Goal: Task Accomplishment & Management: Manage account settings

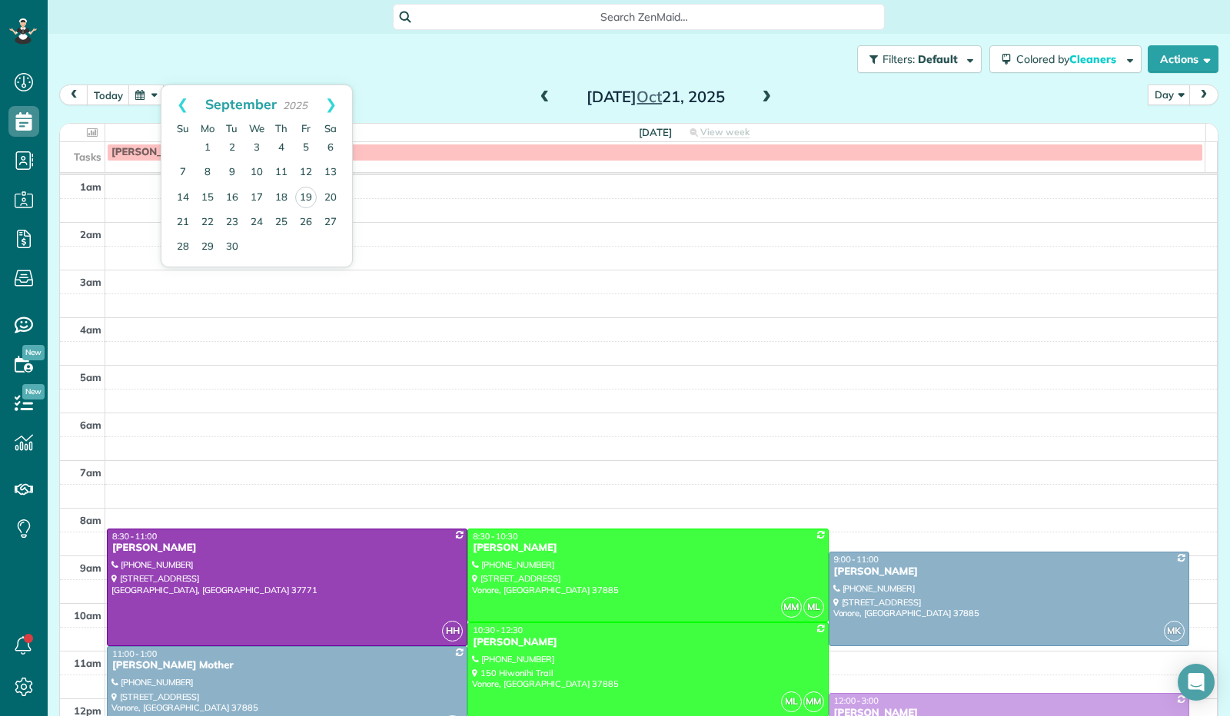
scroll to position [284, 0]
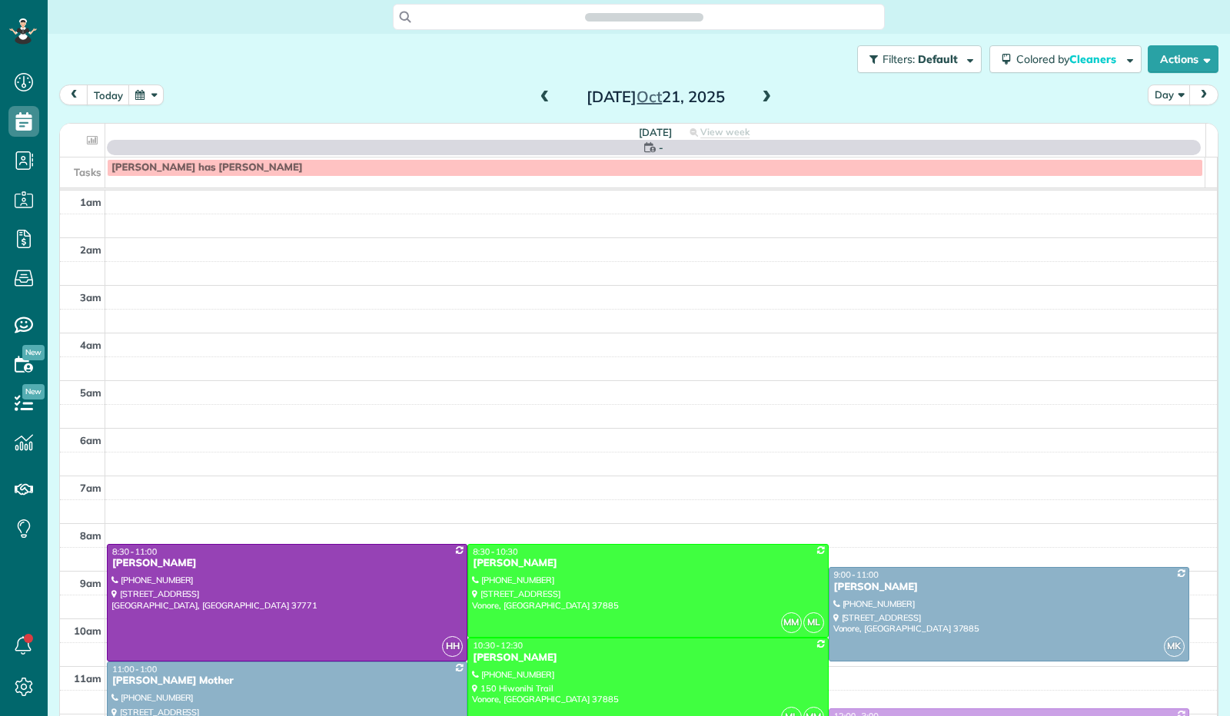
scroll to position [284, 0]
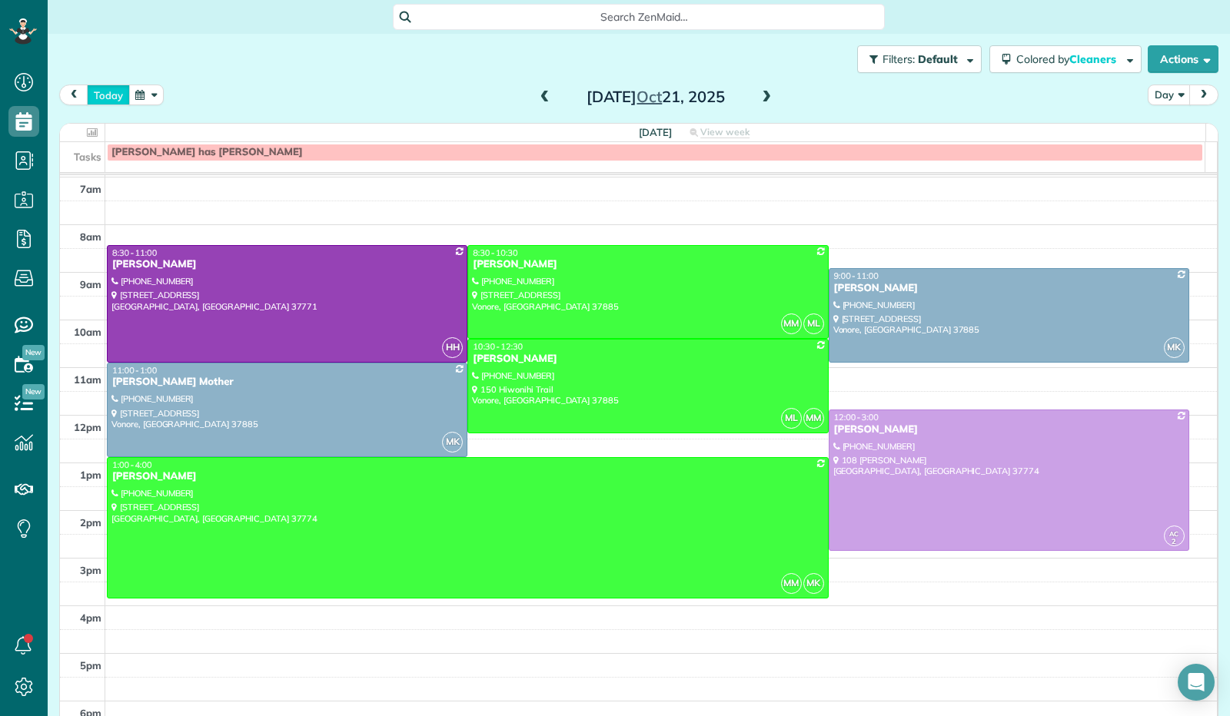
click at [115, 98] on button "today" at bounding box center [108, 95] width 43 height 21
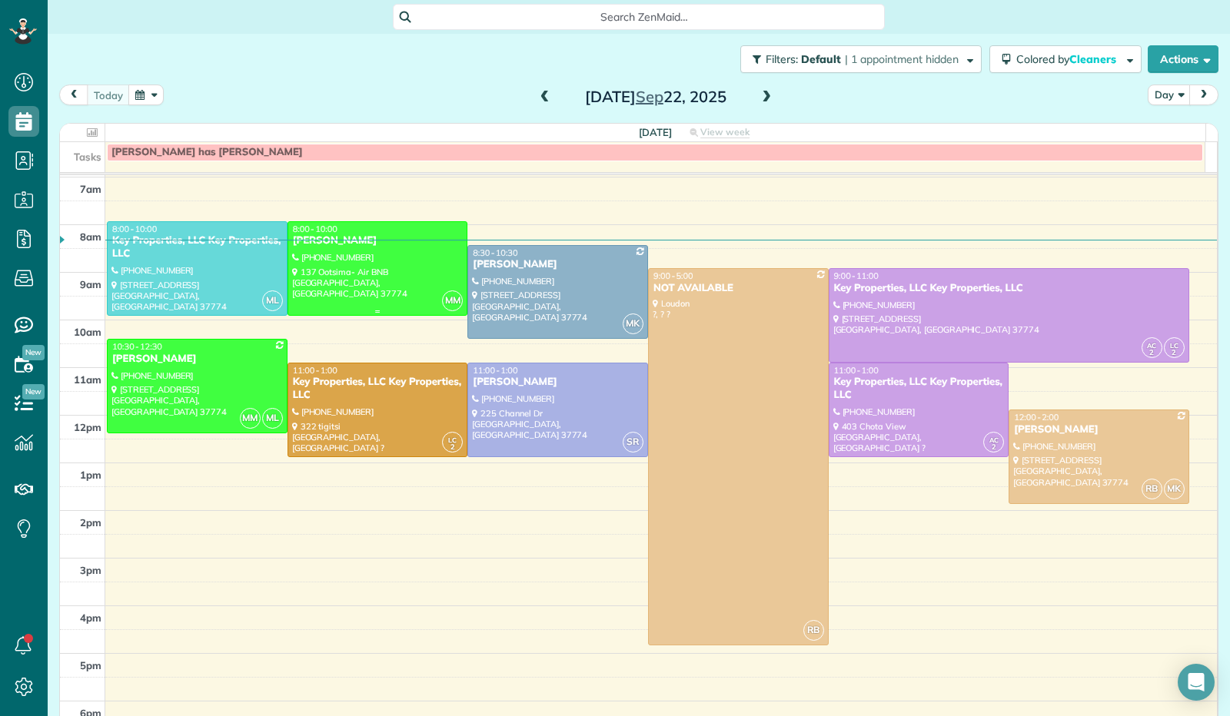
click at [335, 285] on div at bounding box center [377, 268] width 179 height 93
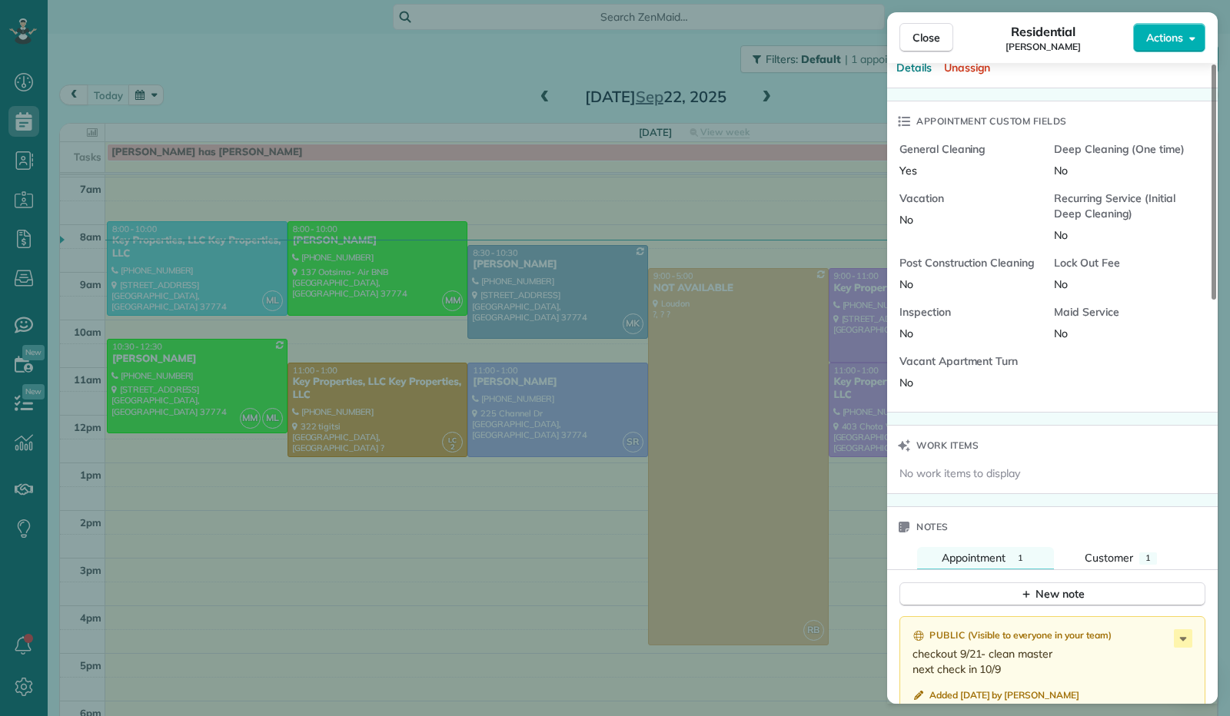
scroll to position [925, 0]
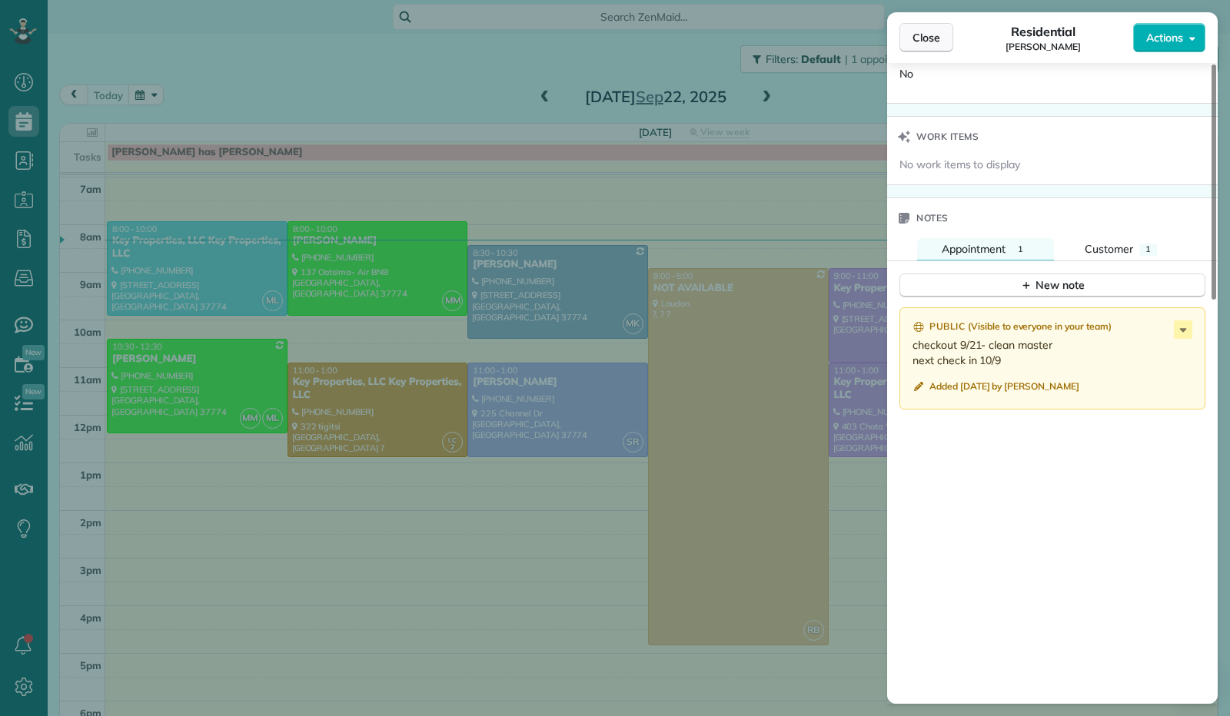
click at [929, 41] on span "Close" at bounding box center [926, 37] width 28 height 15
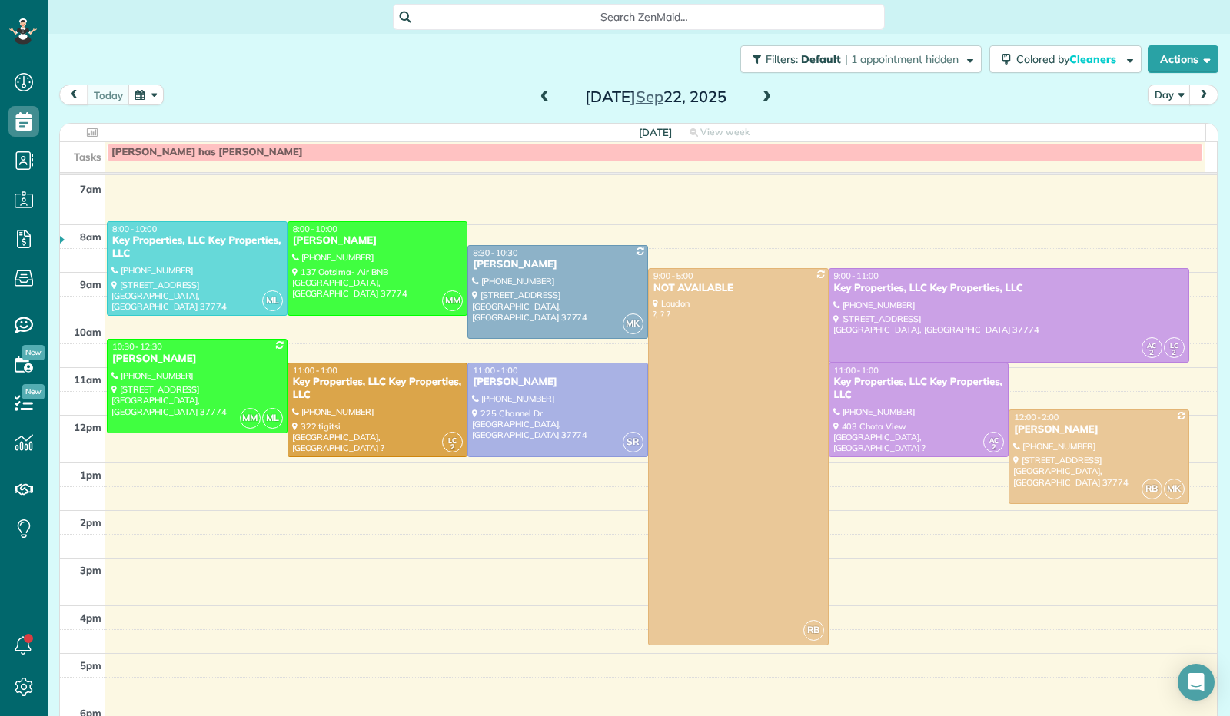
click at [541, 99] on span at bounding box center [545, 98] width 17 height 14
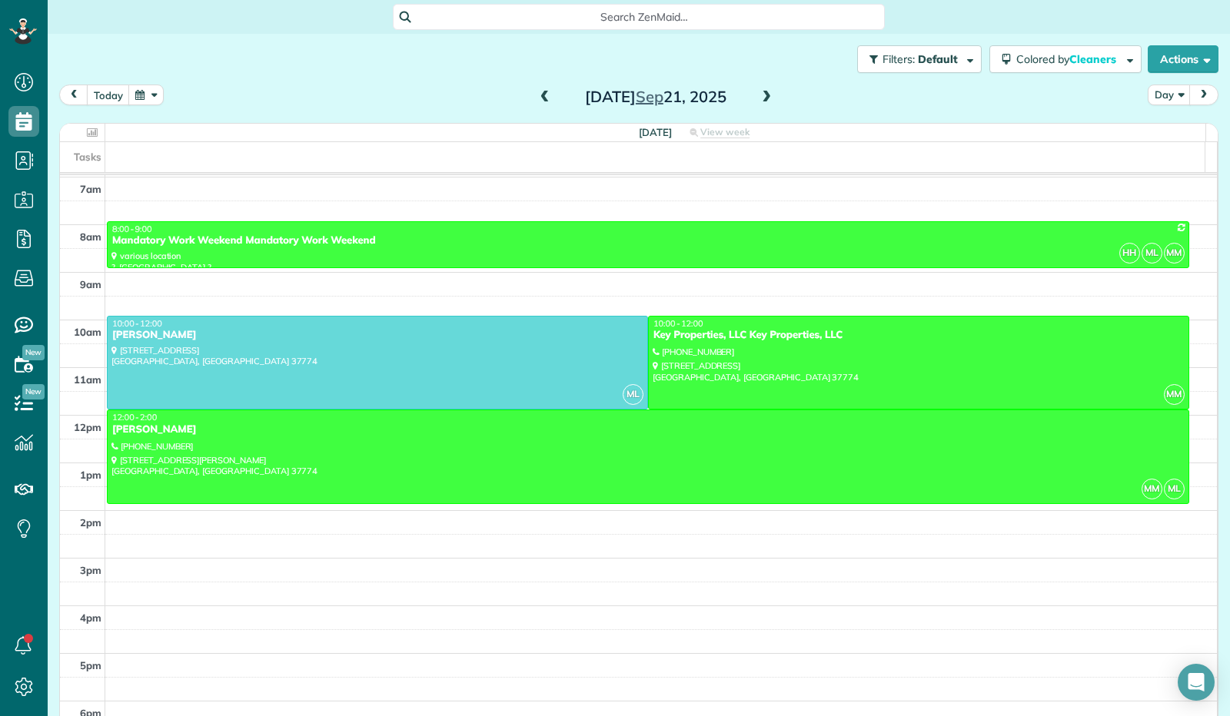
click at [143, 96] on button "button" at bounding box center [145, 95] width 35 height 21
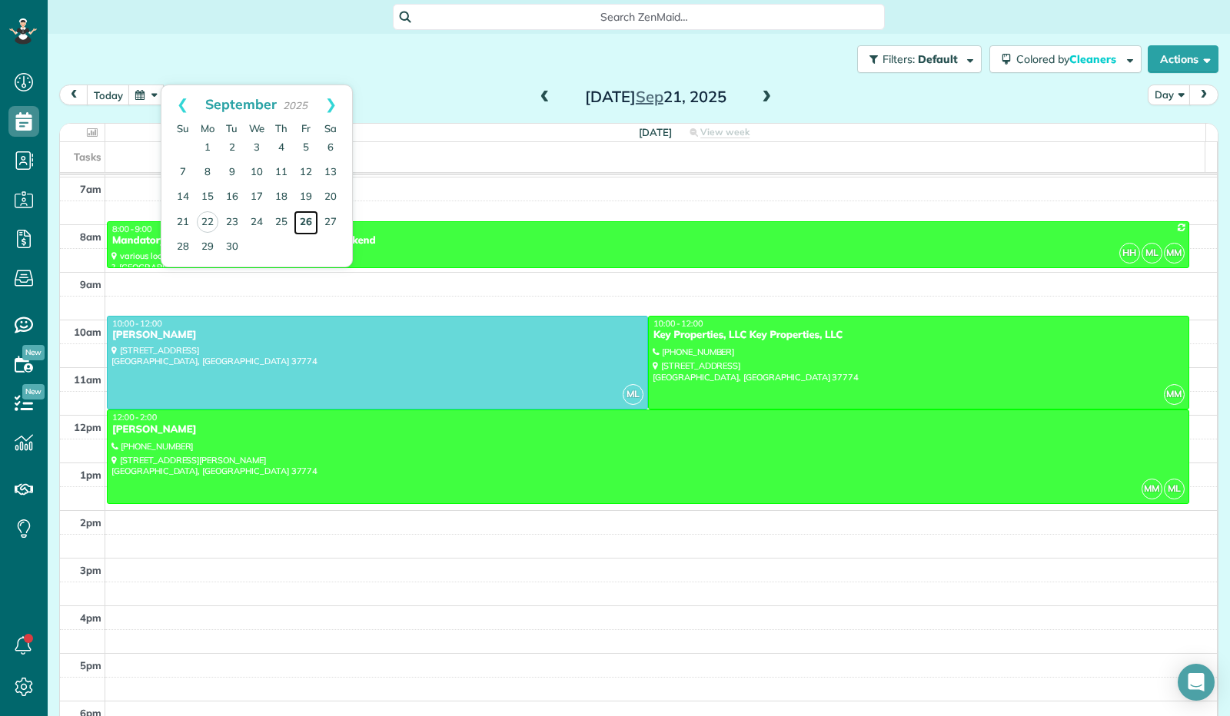
click at [306, 220] on link "26" at bounding box center [306, 223] width 25 height 25
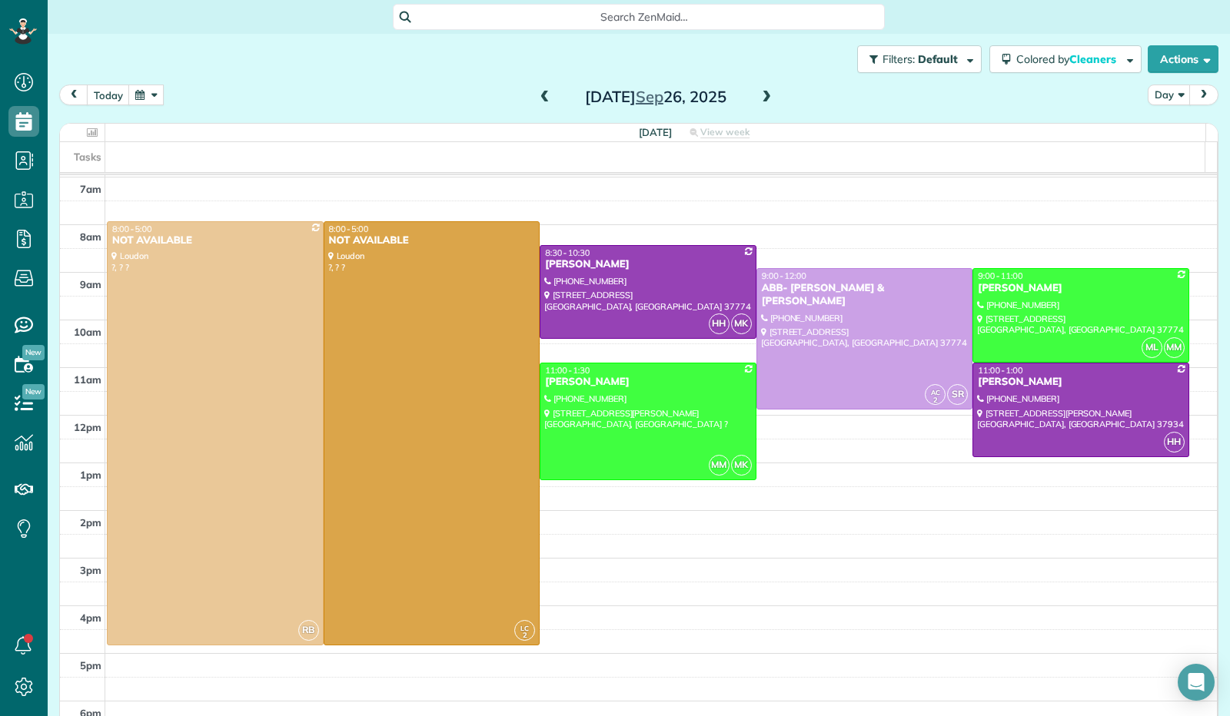
click at [153, 104] on button "button" at bounding box center [145, 95] width 35 height 21
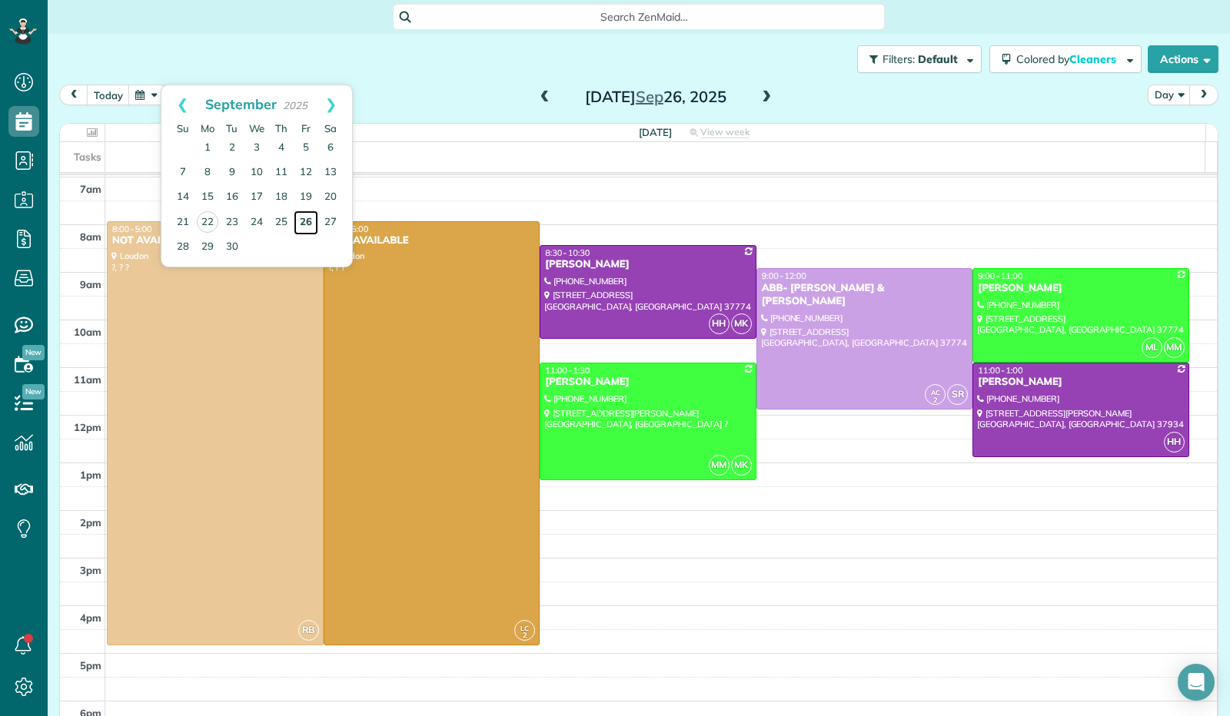
click at [306, 221] on link "26" at bounding box center [306, 223] width 25 height 25
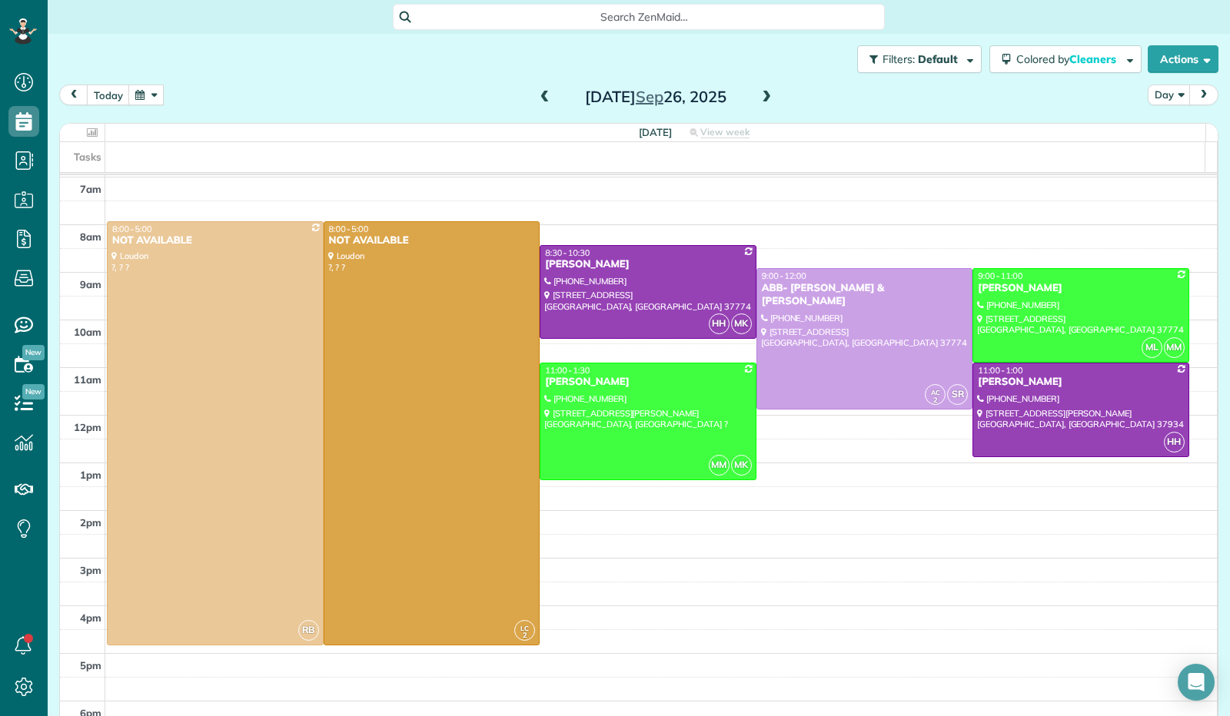
click at [161, 102] on button "button" at bounding box center [145, 95] width 35 height 21
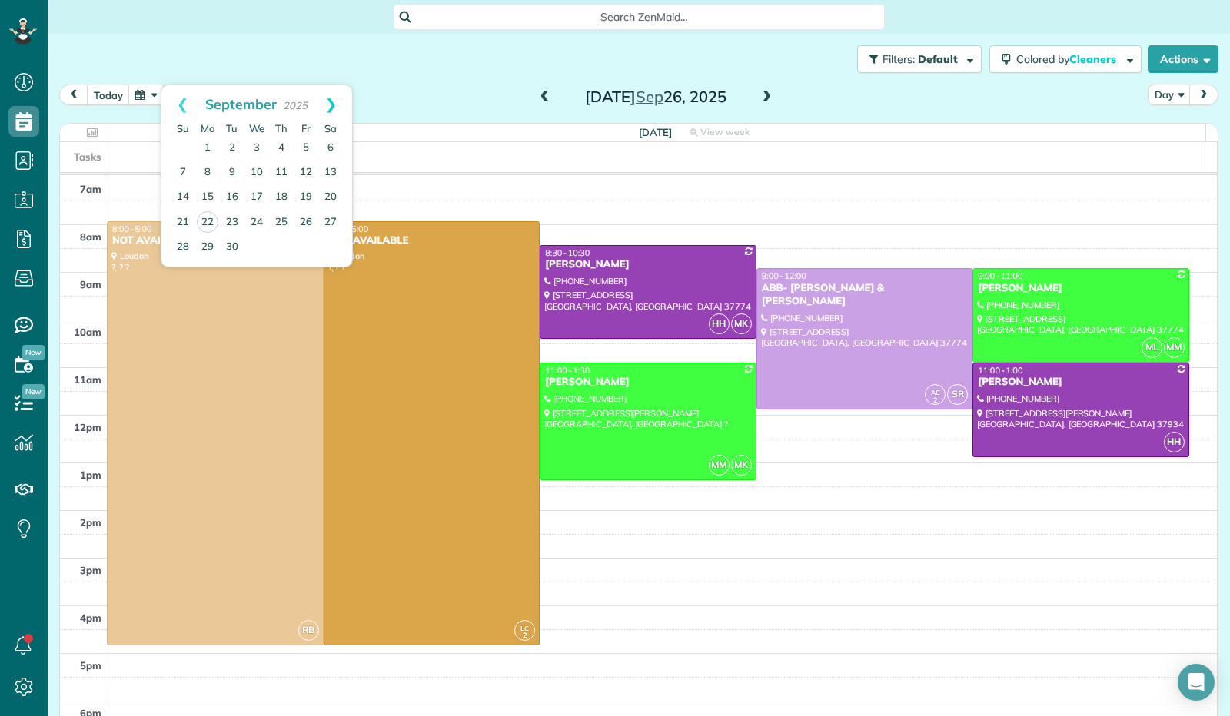
click at [330, 115] on link "Next" at bounding box center [331, 104] width 42 height 38
click at [312, 140] on link "3" at bounding box center [306, 148] width 25 height 25
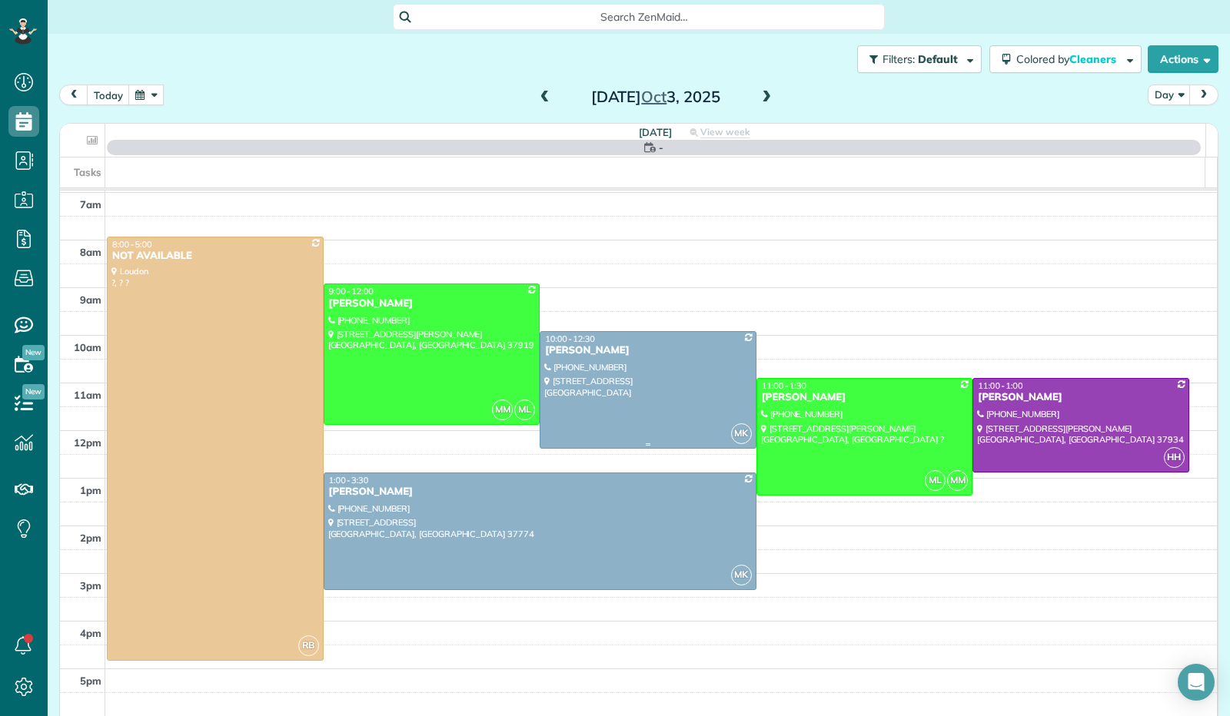
click at [616, 364] on div at bounding box center [647, 390] width 215 height 116
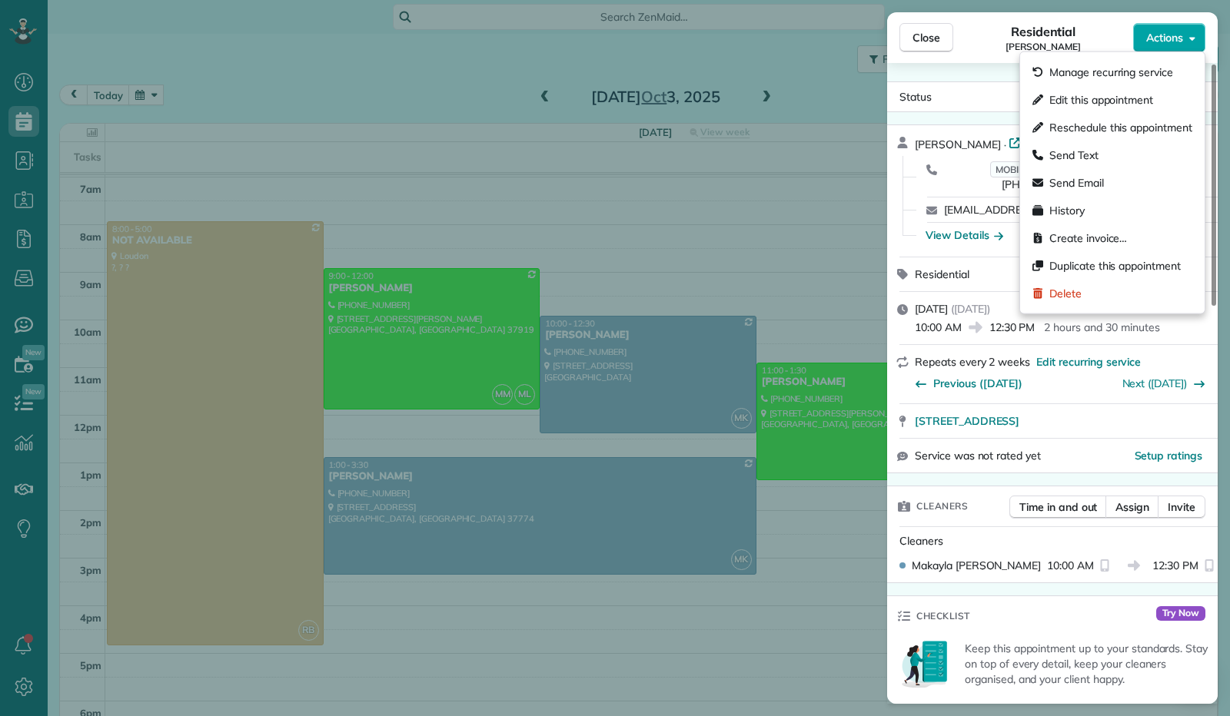
click at [1189, 35] on icon "button" at bounding box center [1192, 38] width 6 height 12
click at [1177, 70] on div "Manage recurring service" at bounding box center [1112, 72] width 172 height 28
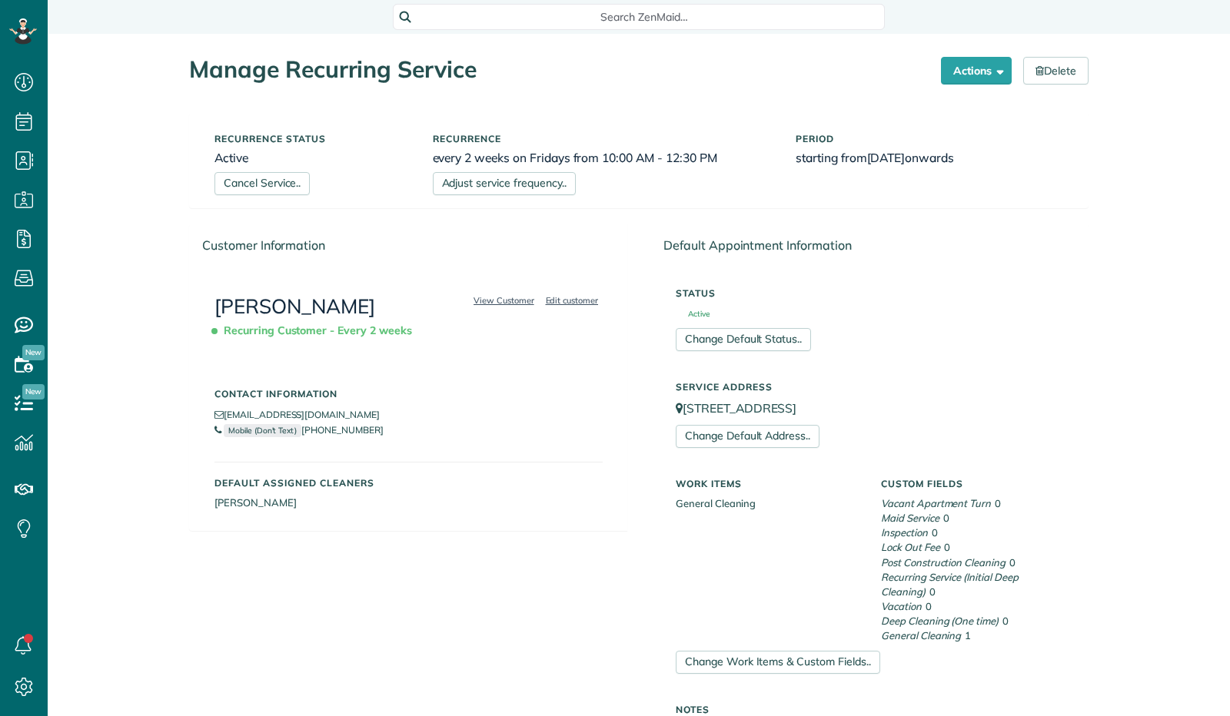
scroll to position [6, 6]
click at [987, 76] on button "Actions" at bounding box center [976, 71] width 71 height 28
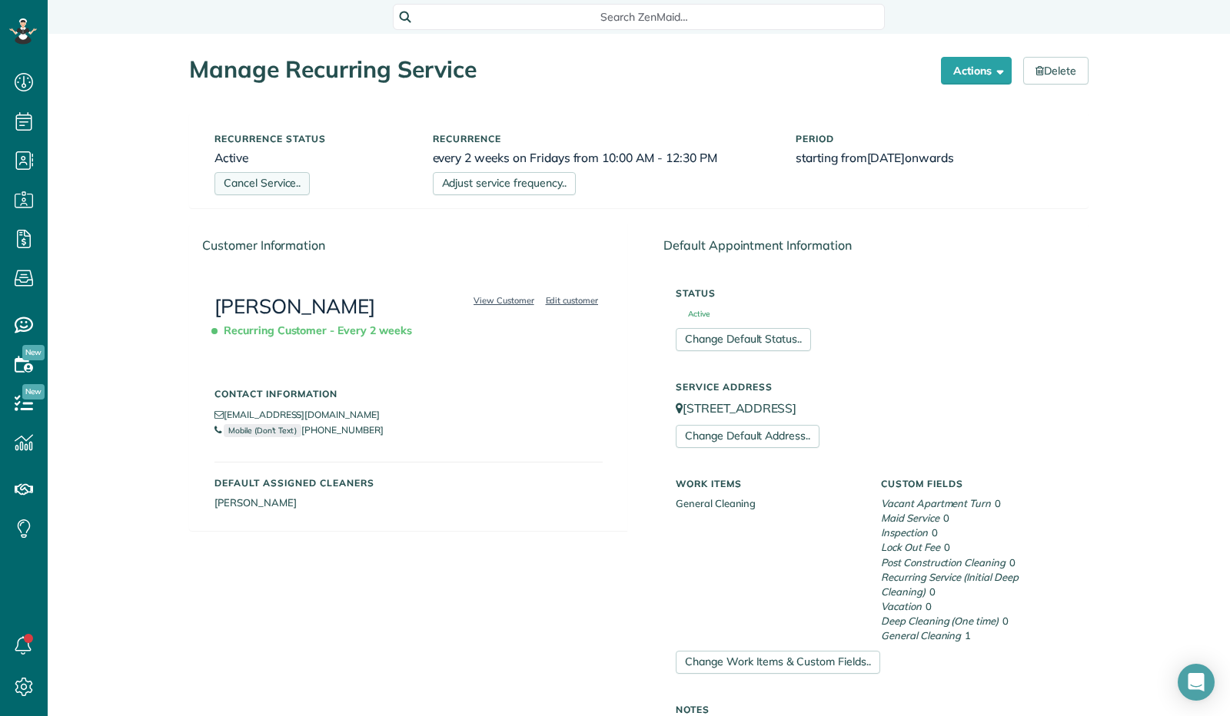
click at [281, 182] on link "Cancel Service.." at bounding box center [261, 183] width 95 height 23
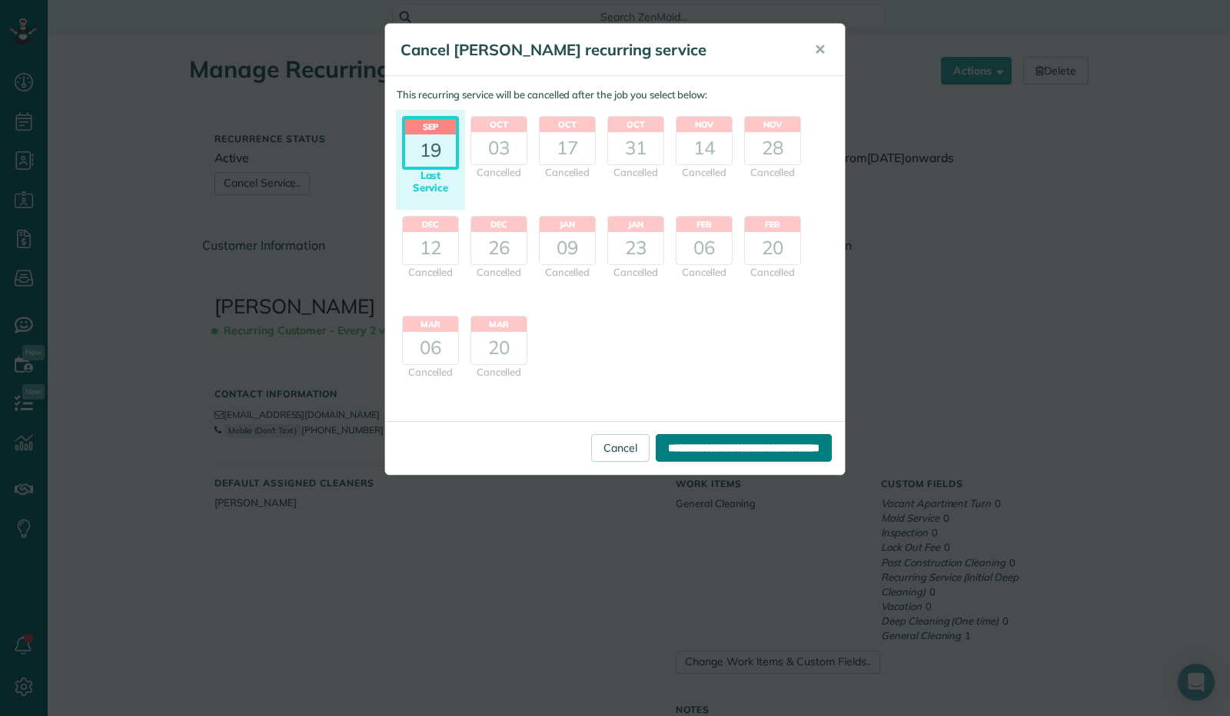
click at [748, 442] on input "**********" at bounding box center [744, 448] width 176 height 28
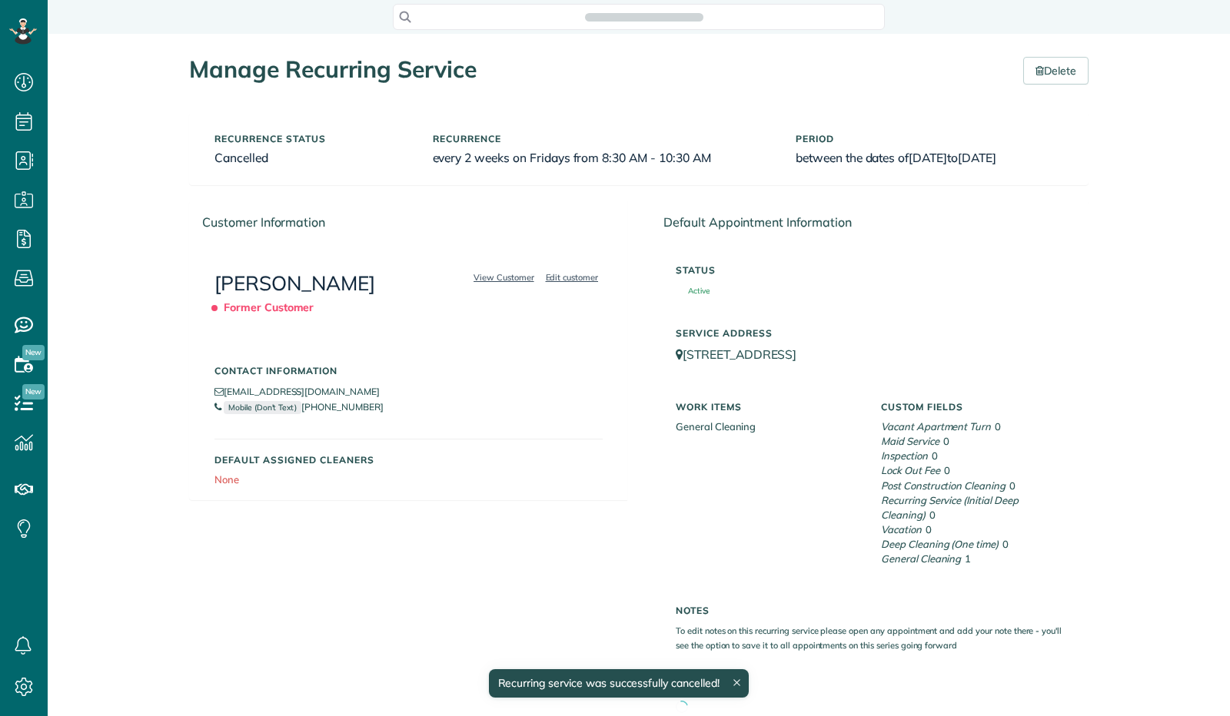
scroll to position [6, 6]
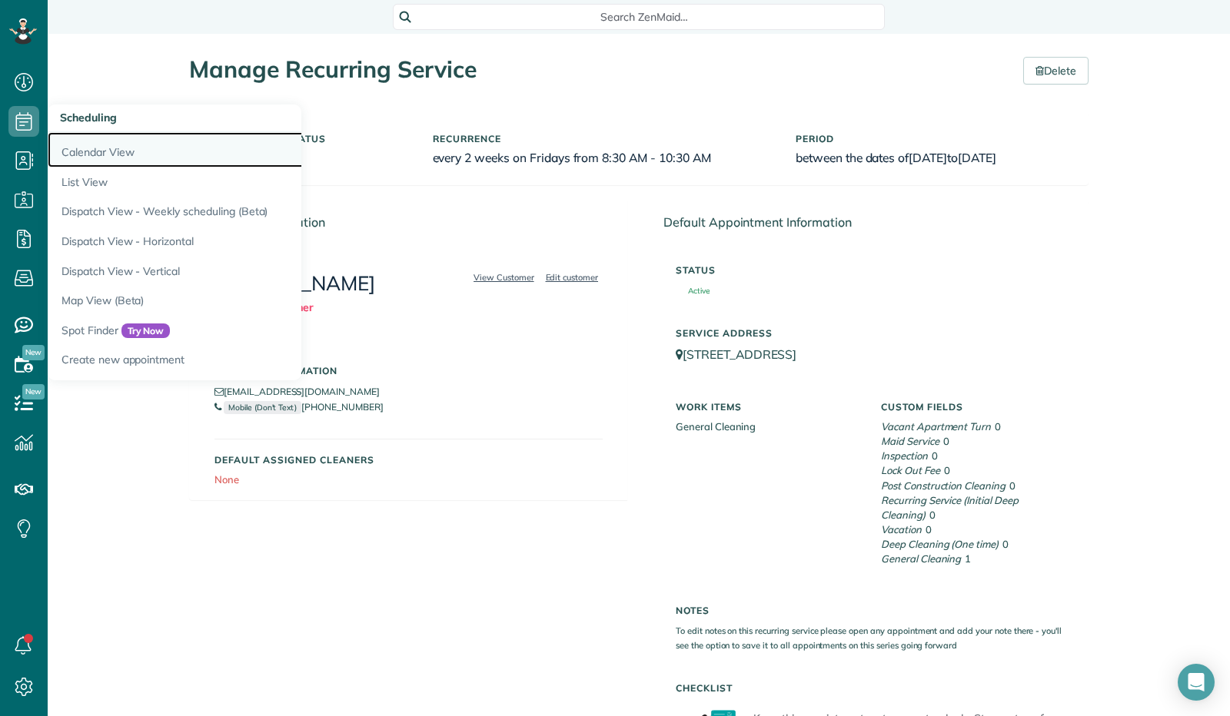
click at [120, 155] on link "Calendar View" at bounding box center [240, 149] width 384 height 35
click at [119, 151] on link "Calendar View" at bounding box center [240, 149] width 384 height 35
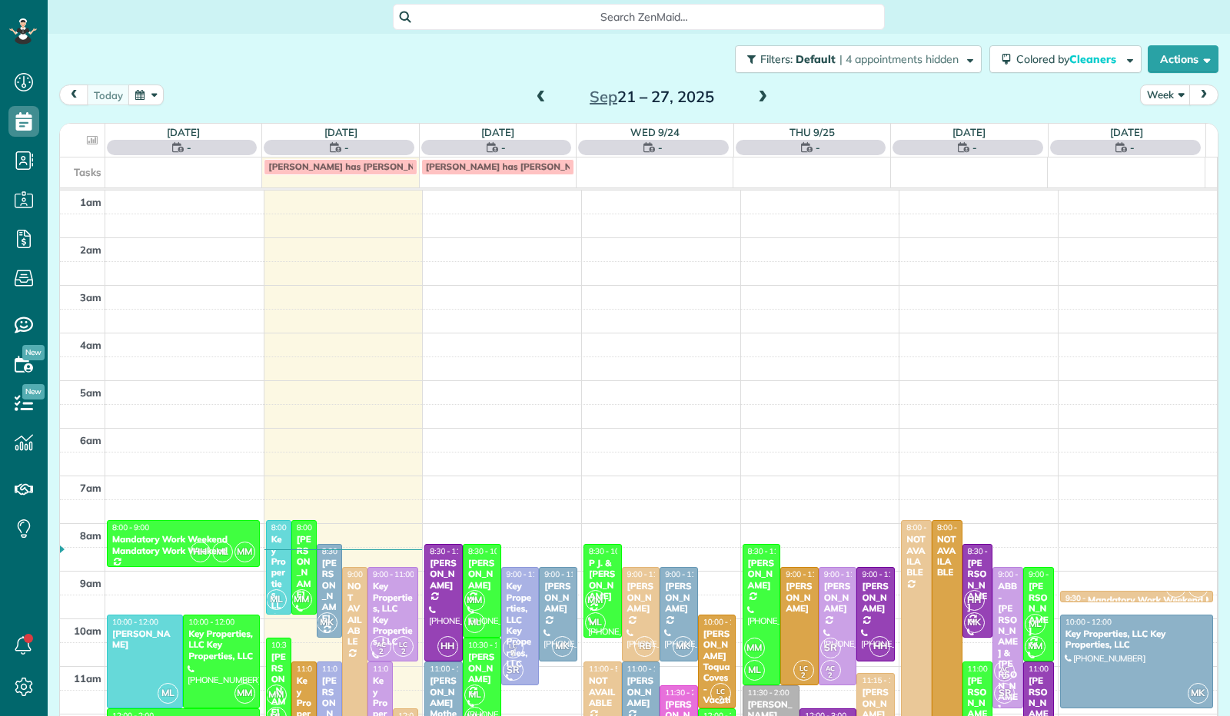
scroll to position [284, 0]
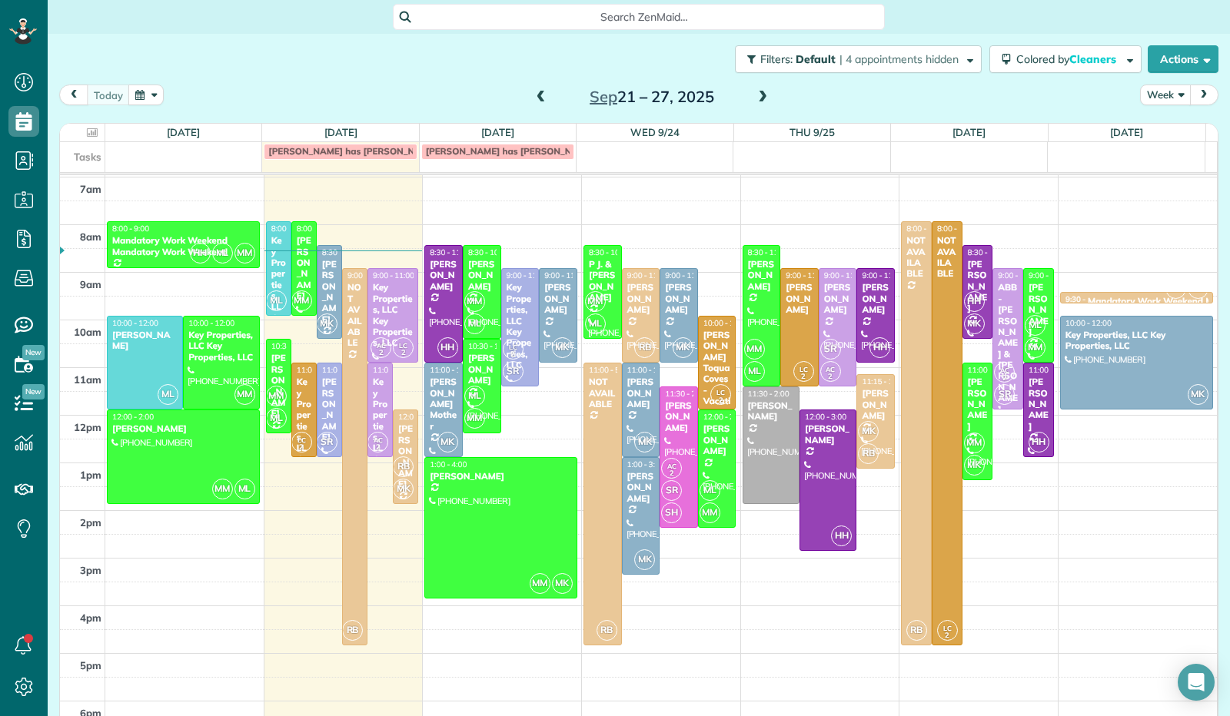
click at [1167, 97] on button "Week" at bounding box center [1165, 95] width 51 height 21
click at [1148, 130] on link "Day" at bounding box center [1201, 130] width 121 height 31
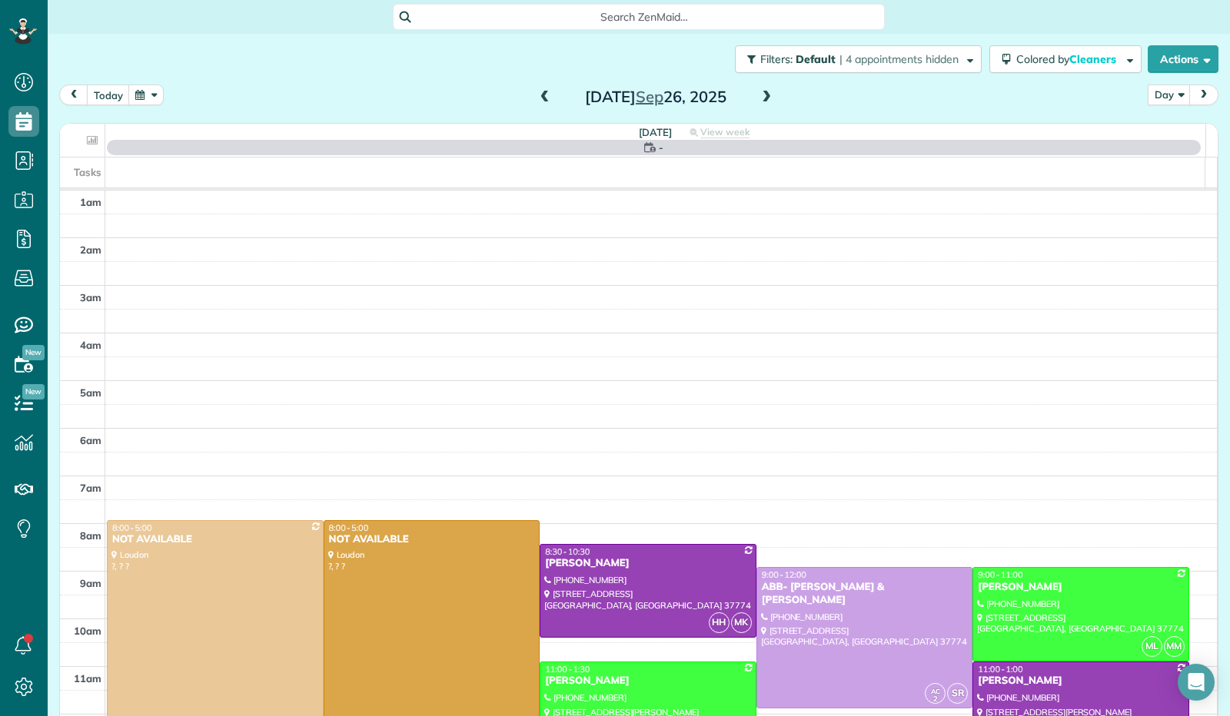
scroll to position [284, 0]
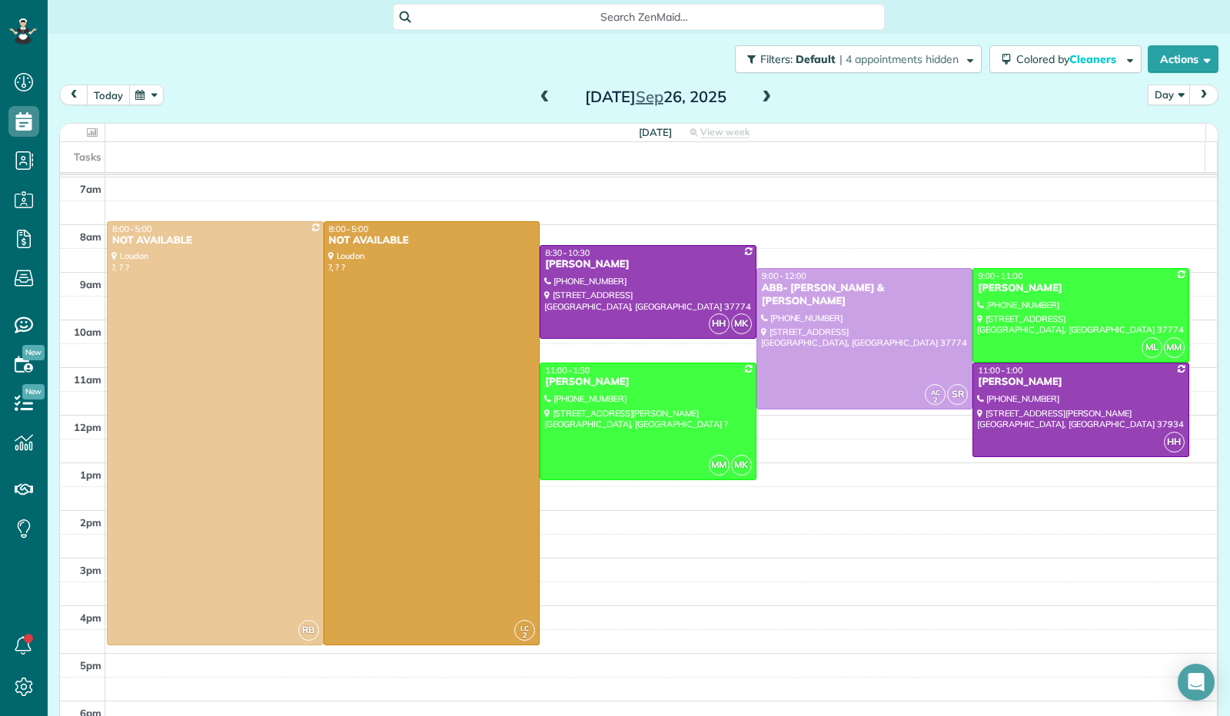
click at [112, 93] on button "today" at bounding box center [108, 95] width 43 height 21
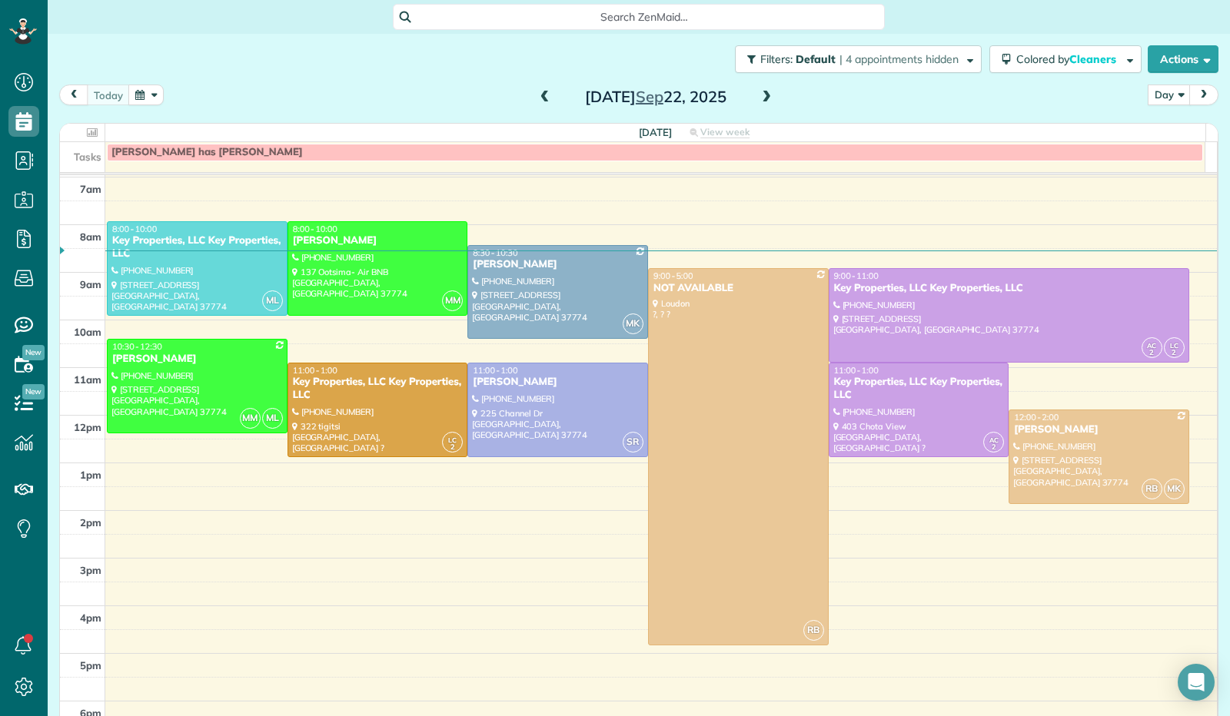
click at [540, 97] on span at bounding box center [545, 98] width 17 height 14
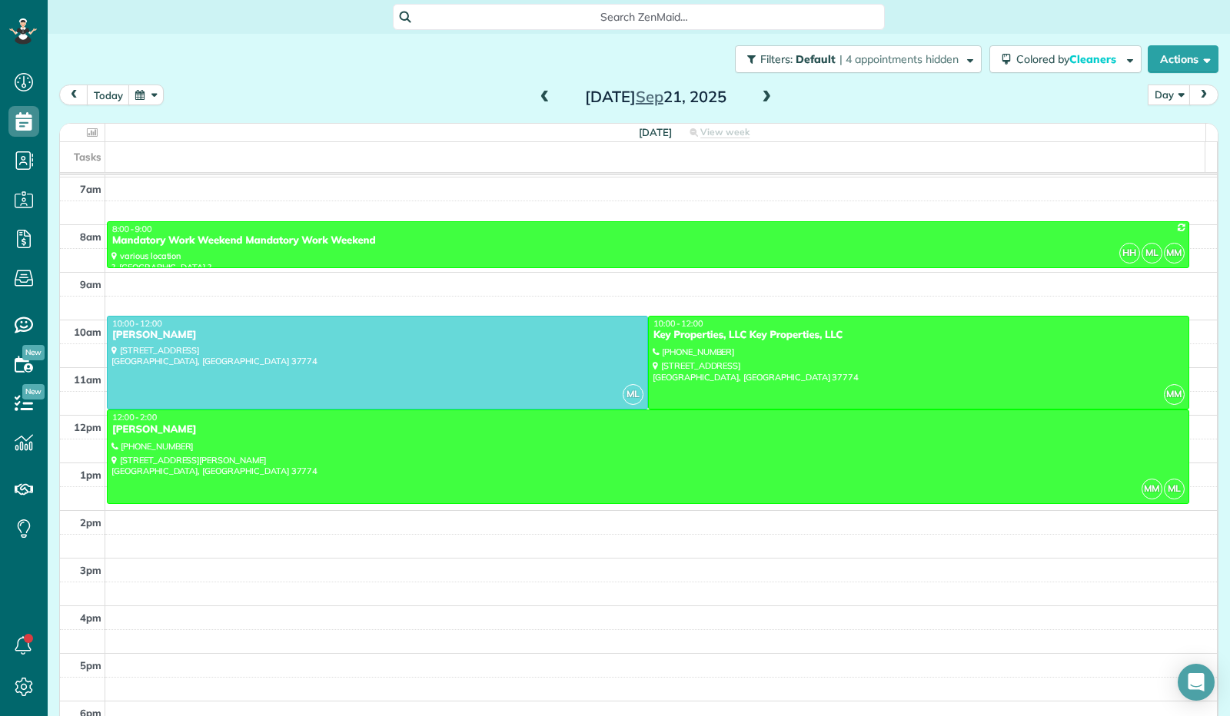
click at [158, 98] on button "button" at bounding box center [145, 95] width 35 height 21
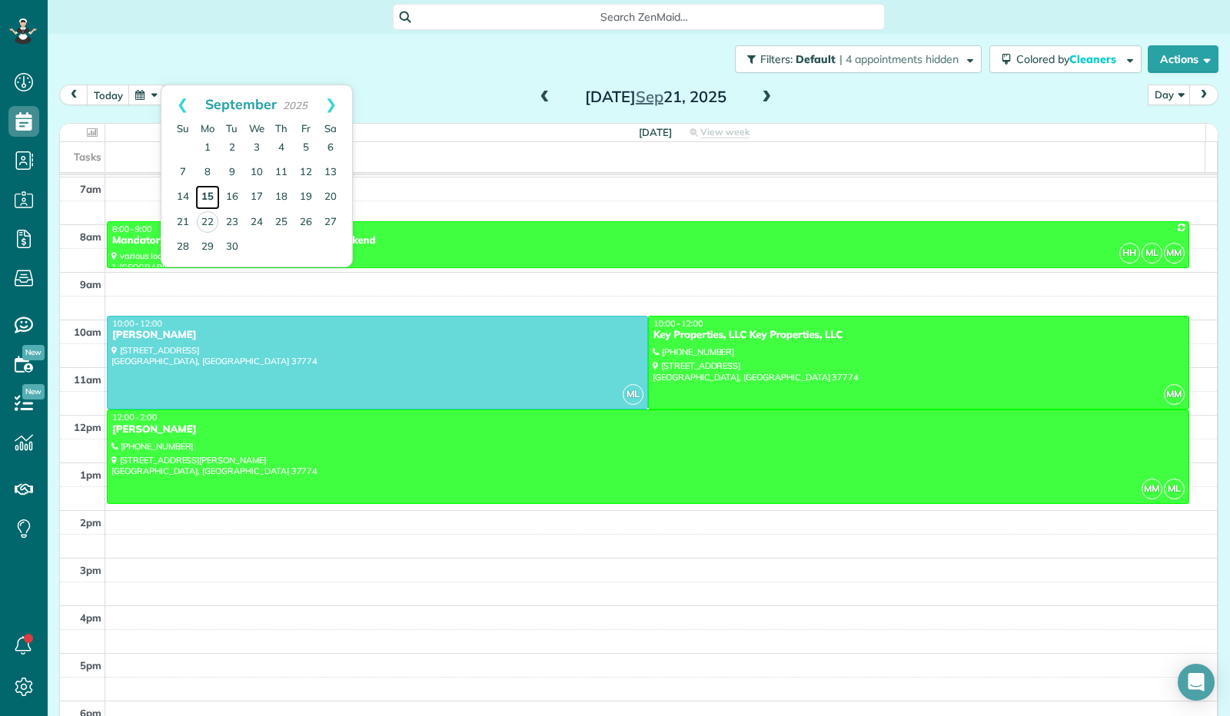
click at [211, 195] on link "15" at bounding box center [207, 197] width 25 height 25
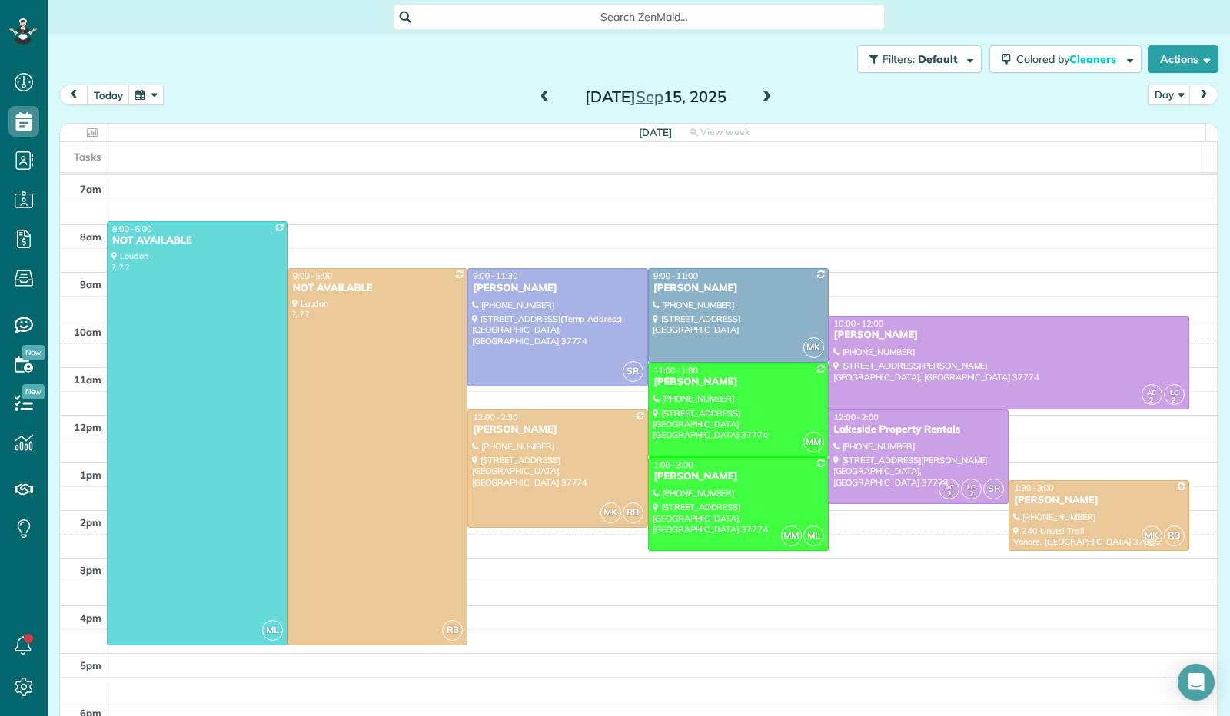
click at [767, 100] on span at bounding box center [766, 98] width 17 height 14
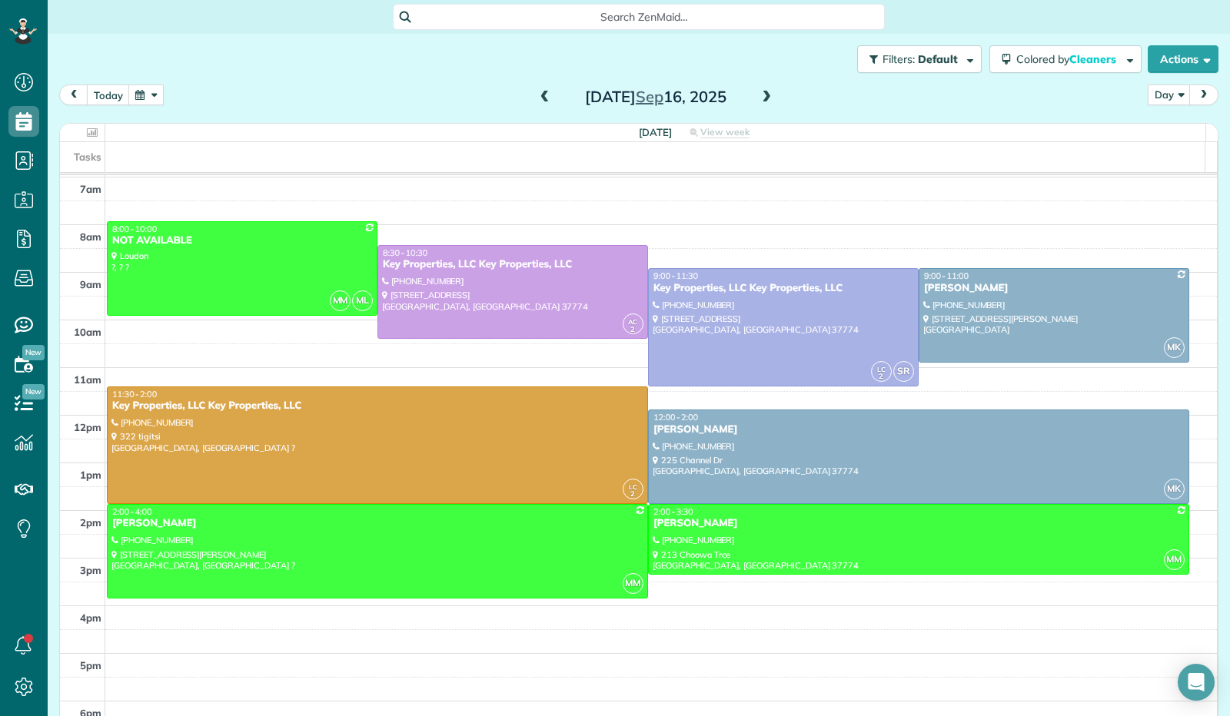
click at [758, 94] on span at bounding box center [766, 98] width 17 height 14
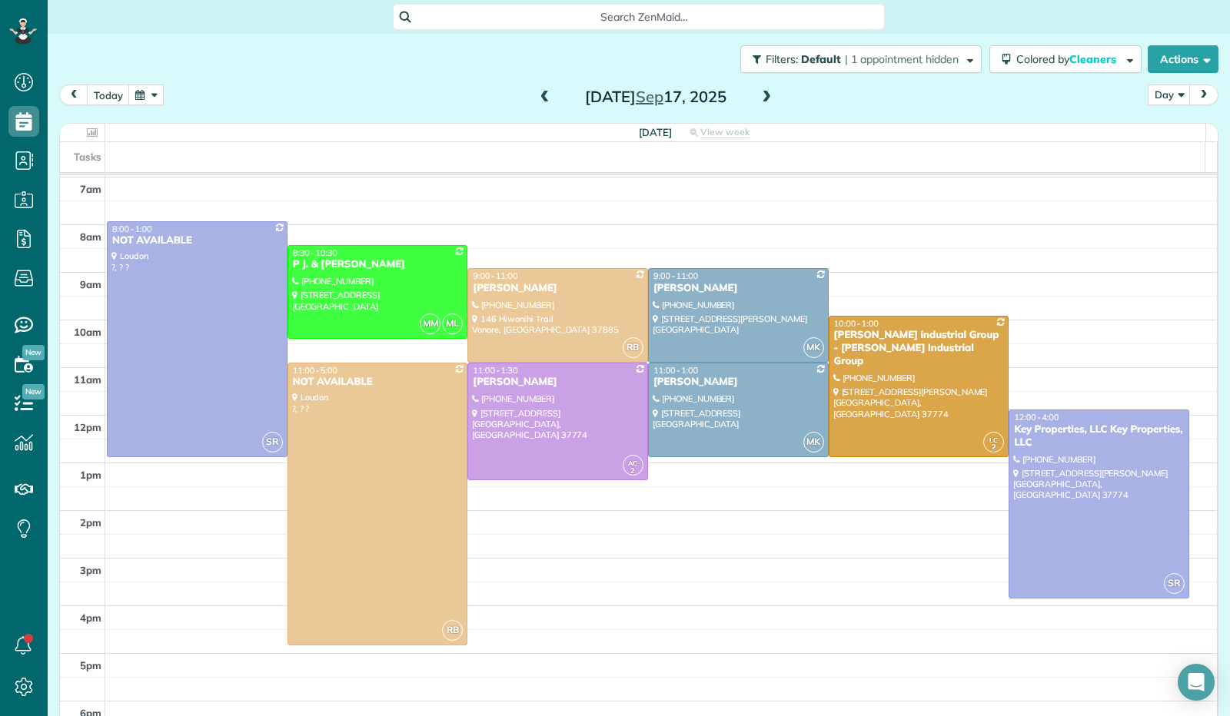
click at [760, 102] on span at bounding box center [766, 98] width 17 height 14
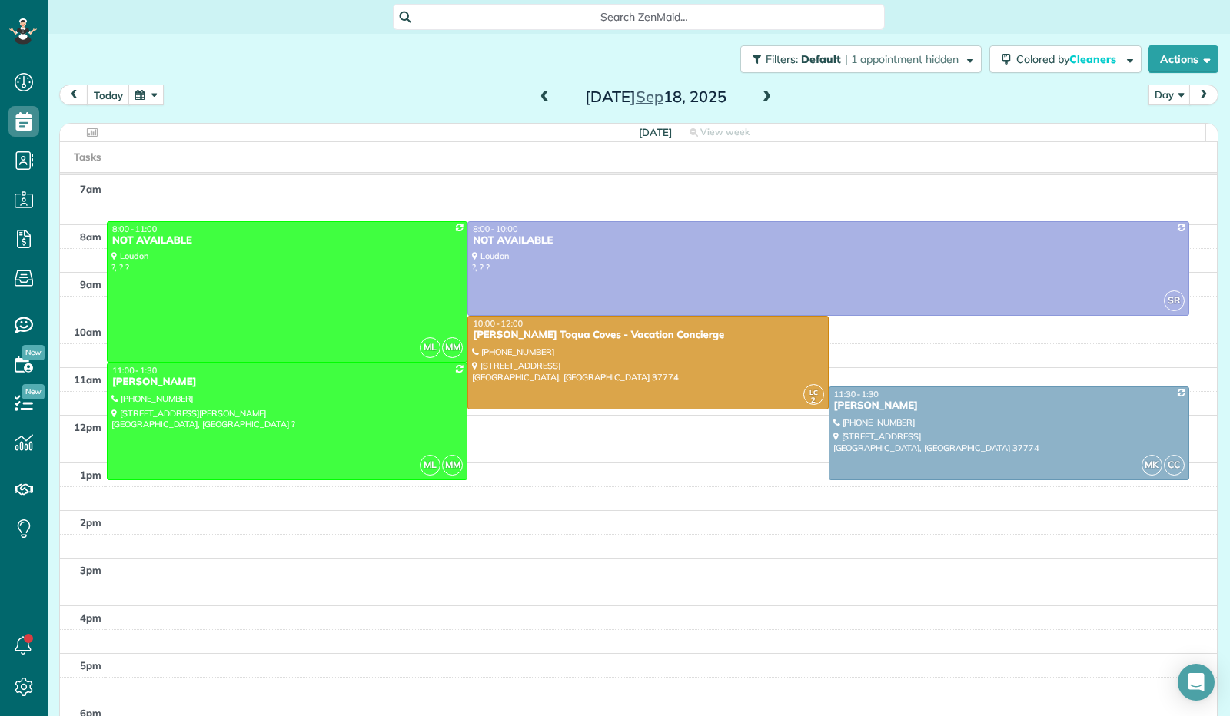
click at [758, 91] on span at bounding box center [766, 98] width 17 height 14
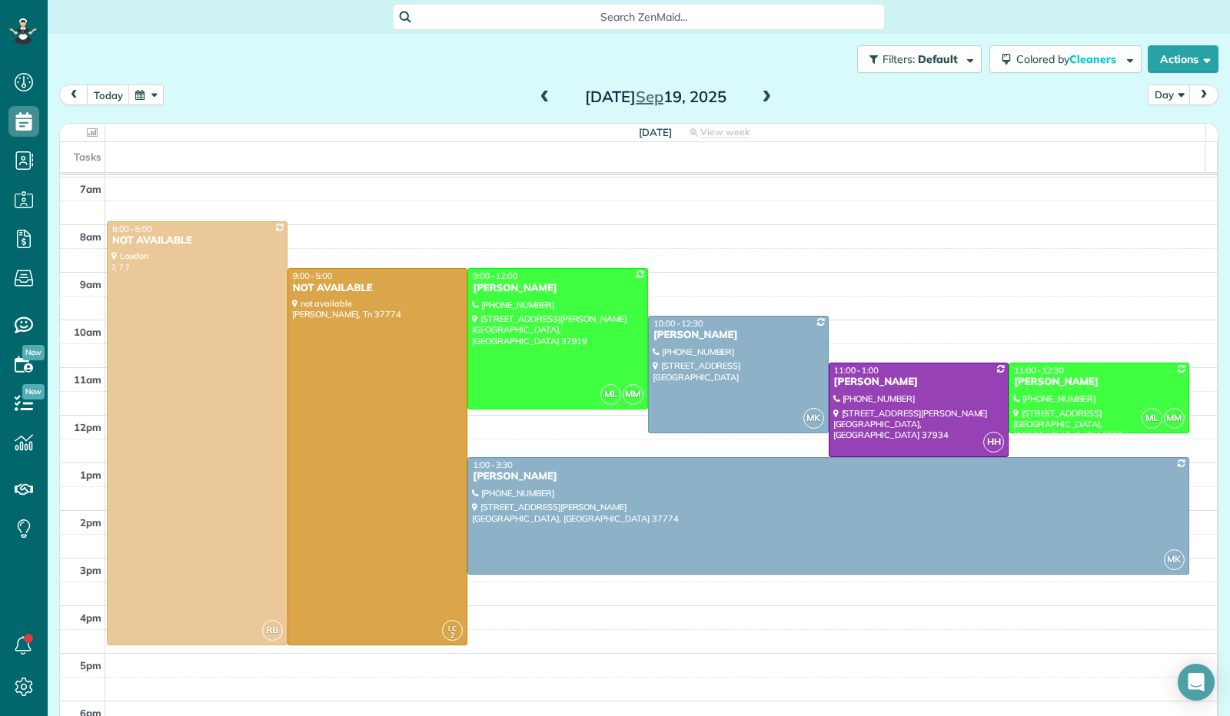
click at [758, 89] on span at bounding box center [766, 97] width 17 height 23
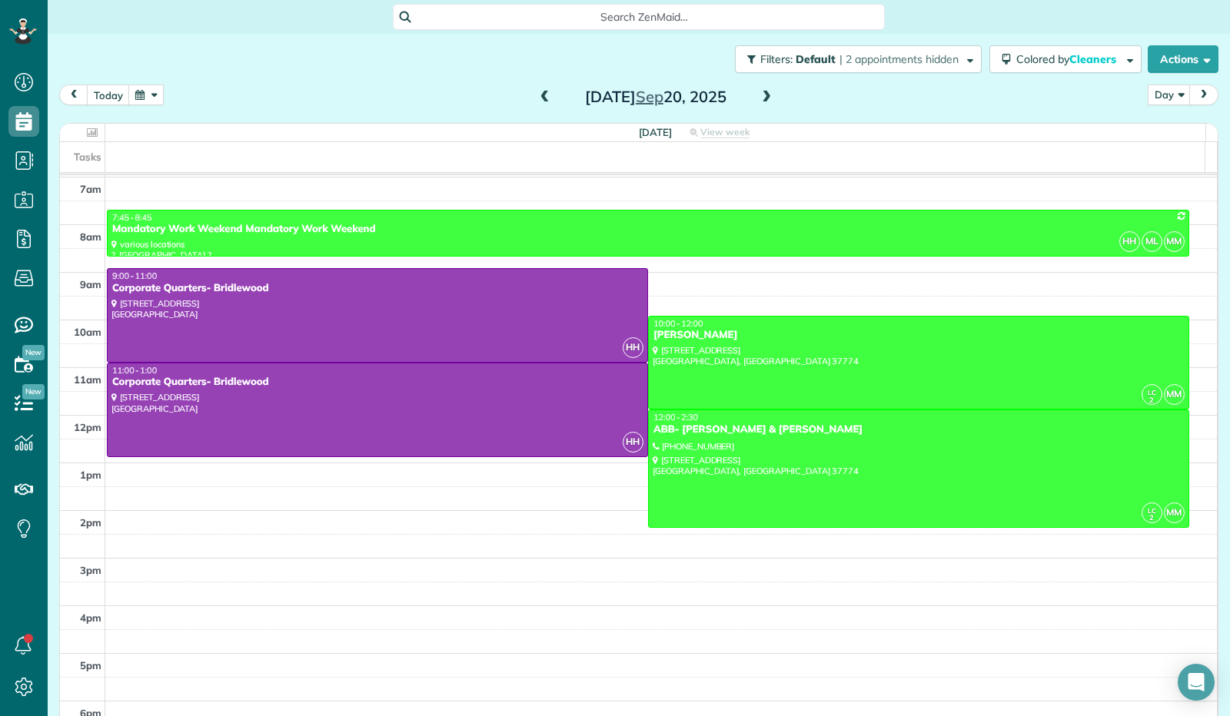
drag, startPoint x: 724, startPoint y: 10, endPoint x: 603, endPoint y: 124, distance: 165.8
click at [612, 124] on th "[DATE] View week $0.00 16 Man Hours 5 Appointments 0% Paid All Assigned" at bounding box center [655, 133] width 1100 height 18
click at [760, 106] on span at bounding box center [766, 97] width 17 height 23
